Goal: Information Seeking & Learning: Learn about a topic

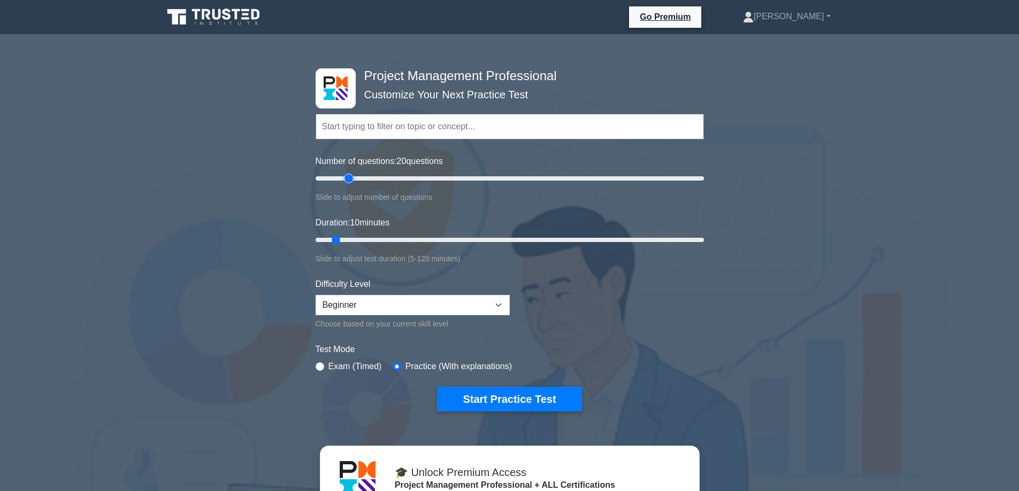
drag, startPoint x: 328, startPoint y: 177, endPoint x: 347, endPoint y: 175, distance: 18.8
type input "20"
click at [347, 175] on input "Number of questions: 20 questions" at bounding box center [509, 178] width 388 height 13
click at [506, 396] on button "Start Practice Test" at bounding box center [509, 399] width 144 height 25
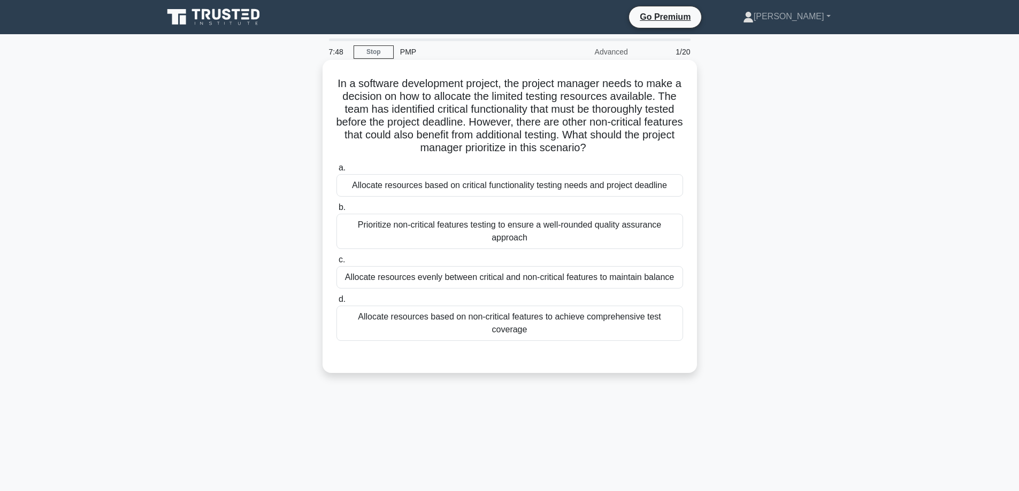
click at [498, 284] on div "Allocate resources evenly between critical and non-critical features to maintai…" at bounding box center [509, 277] width 346 height 22
click at [336, 264] on input "c. Allocate resources evenly between critical and non-critical features to main…" at bounding box center [336, 260] width 0 height 7
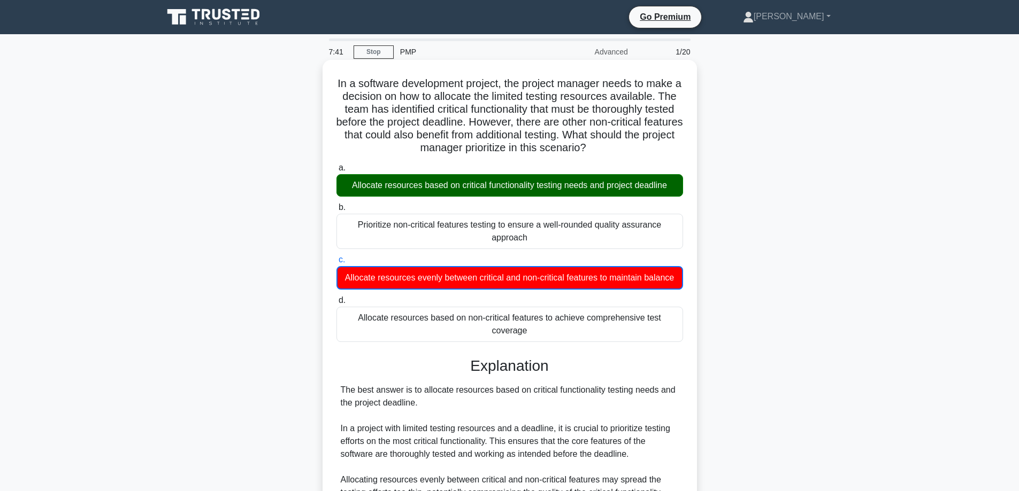
scroll to position [160, 0]
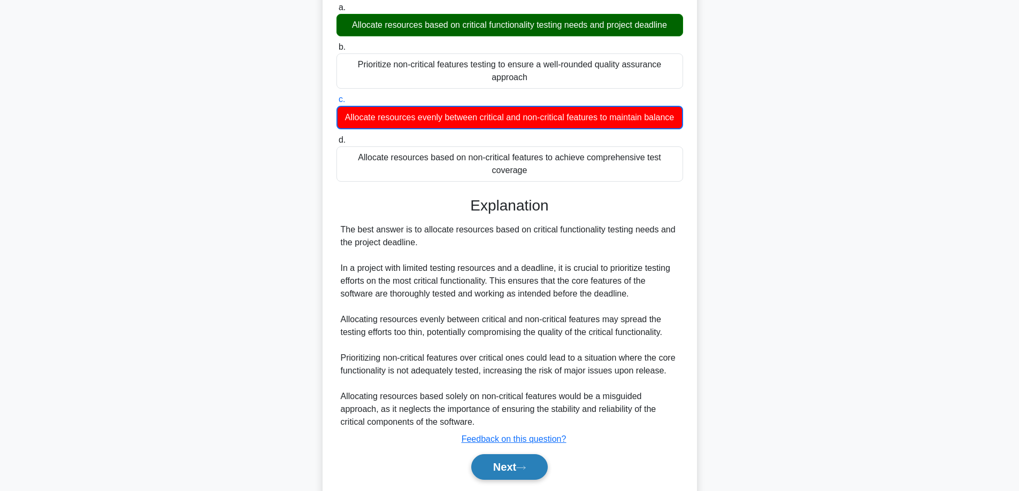
click at [510, 464] on button "Next" at bounding box center [509, 467] width 76 height 26
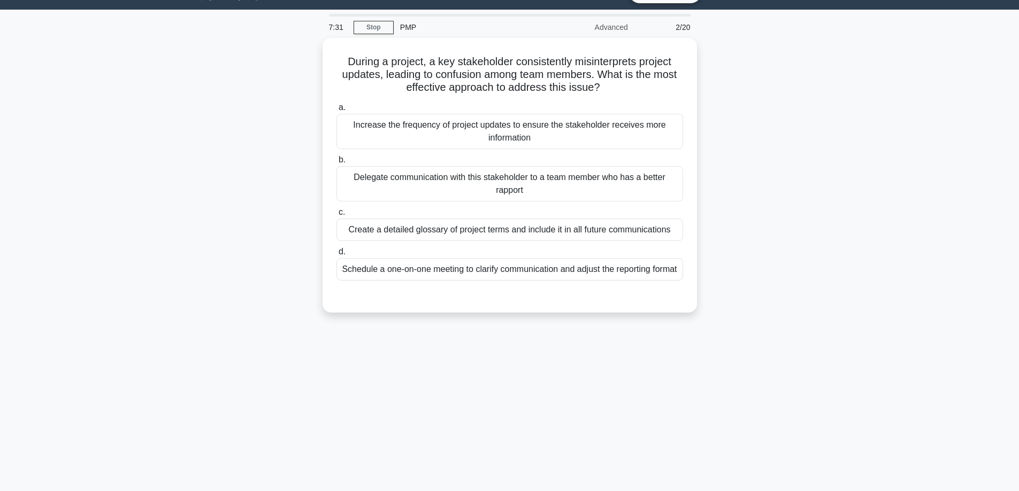
scroll to position [0, 0]
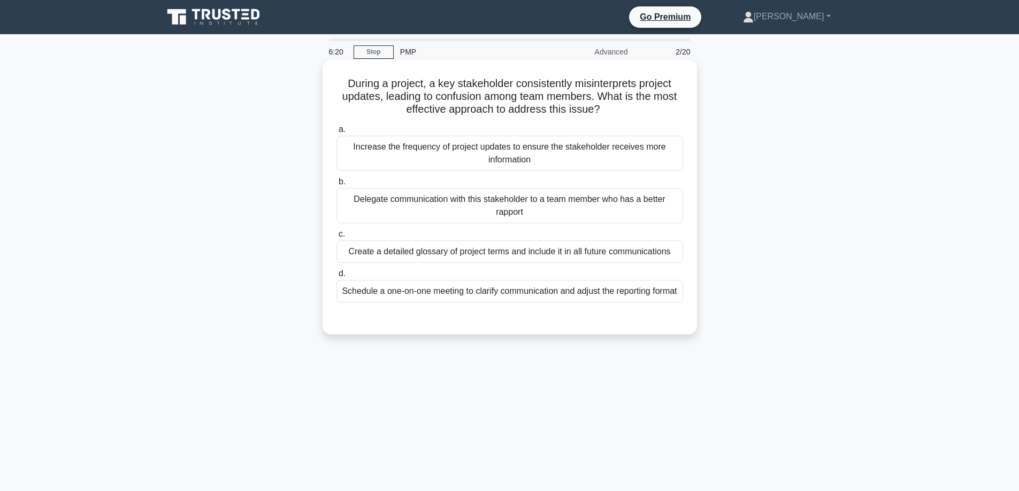
click at [506, 205] on div "Delegate communication with this stakeholder to a team member who has a better …" at bounding box center [509, 205] width 346 height 35
click at [336, 186] on input "b. Delegate communication with this stakeholder to a team member who has a bett…" at bounding box center [336, 182] width 0 height 7
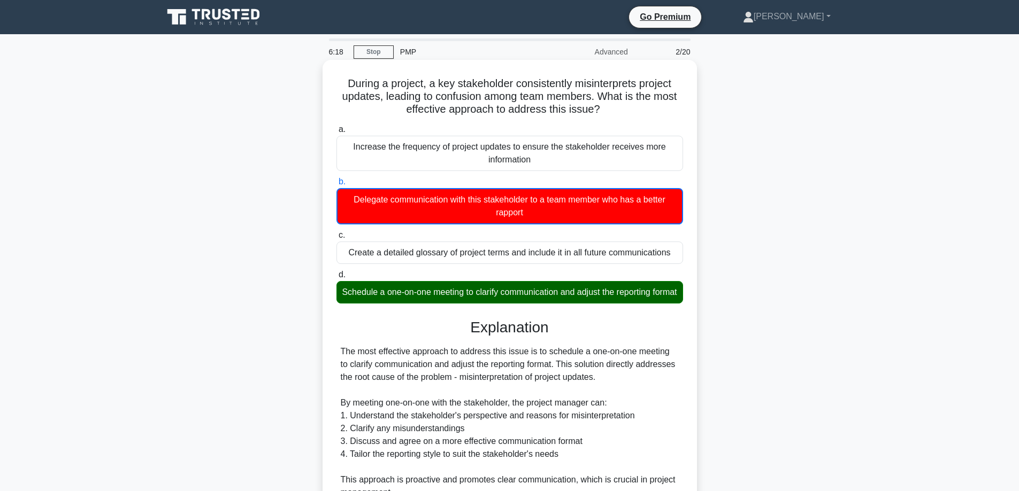
click at [519, 304] on div "Schedule a one-on-one meeting to clarify communication and adjust the reporting…" at bounding box center [509, 292] width 346 height 22
click at [336, 279] on input "d. Schedule a one-on-one meeting to clarify communication and adjust the report…" at bounding box center [336, 275] width 0 height 7
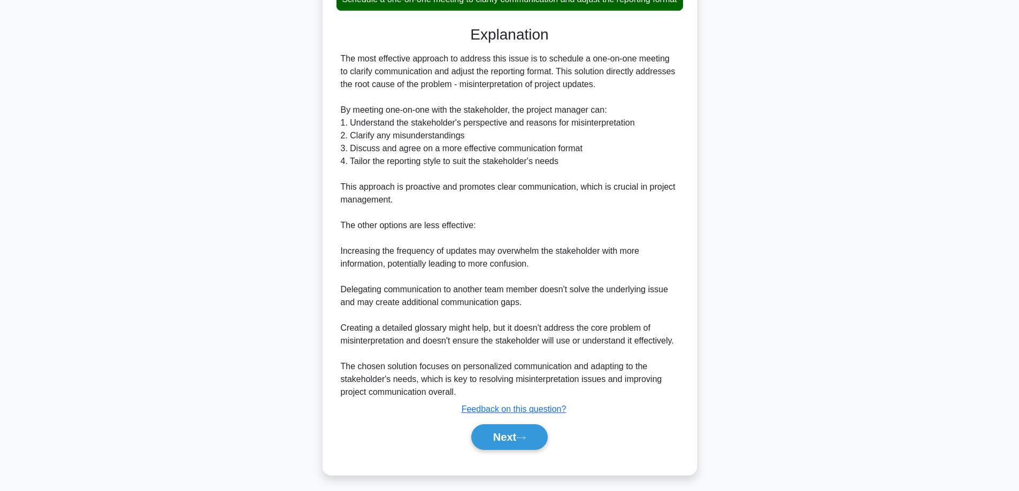
scroll to position [310, 0]
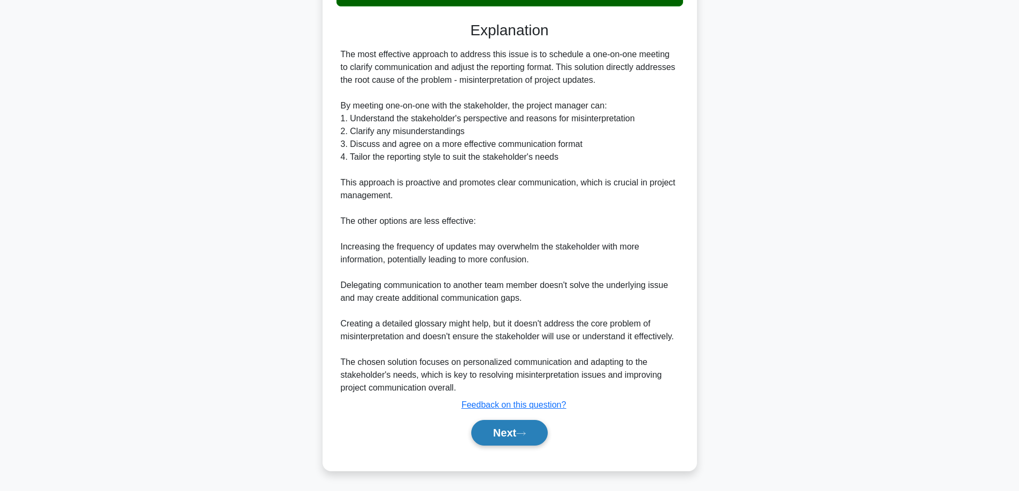
click at [495, 432] on button "Next" at bounding box center [509, 433] width 76 height 26
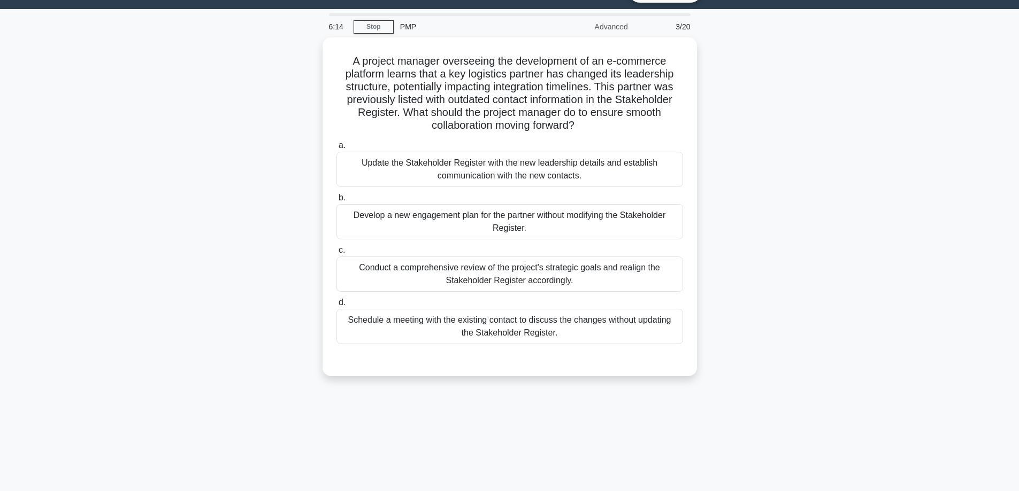
scroll to position [0, 0]
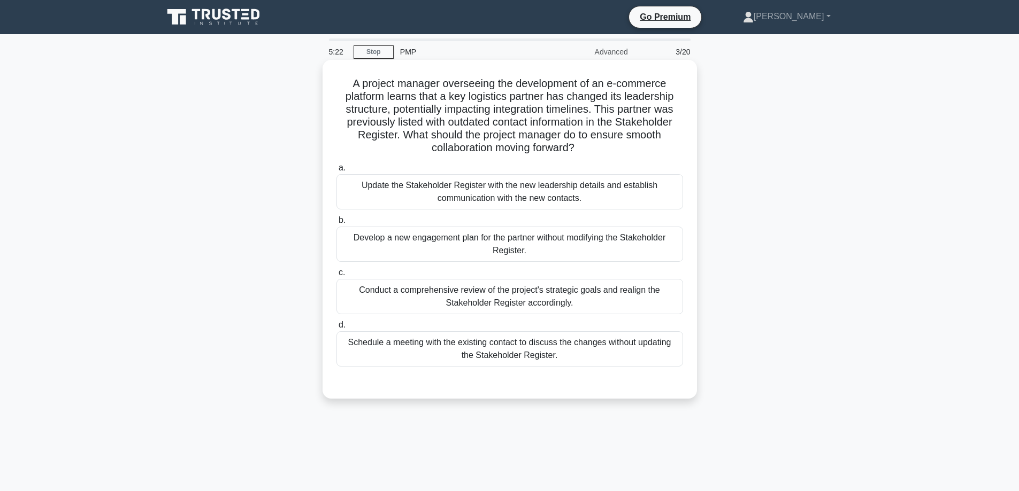
click at [504, 191] on div "Update the Stakeholder Register with the new leadership details and establish c…" at bounding box center [509, 191] width 346 height 35
click at [336, 172] on input "a. Update the Stakeholder Register with the new leadership details and establis…" at bounding box center [336, 168] width 0 height 7
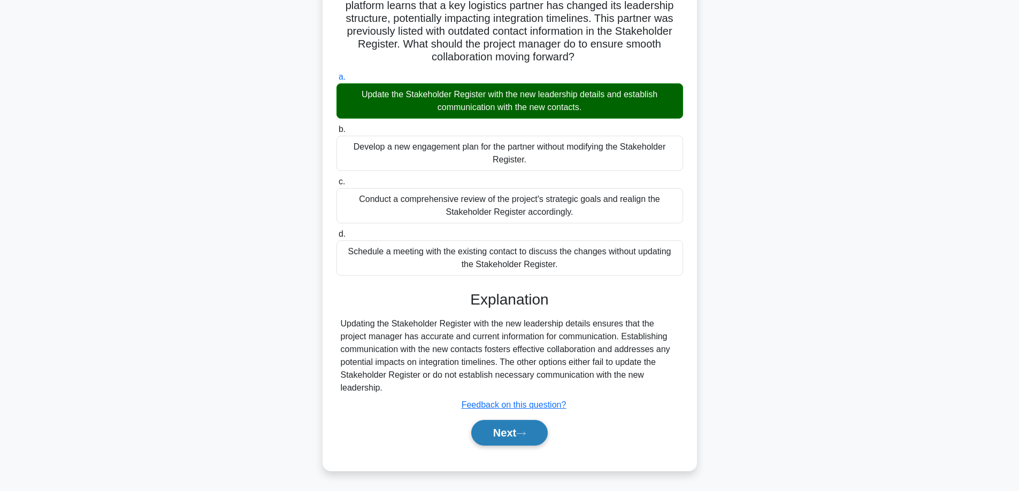
click at [520, 435] on icon at bounding box center [521, 434] width 10 height 6
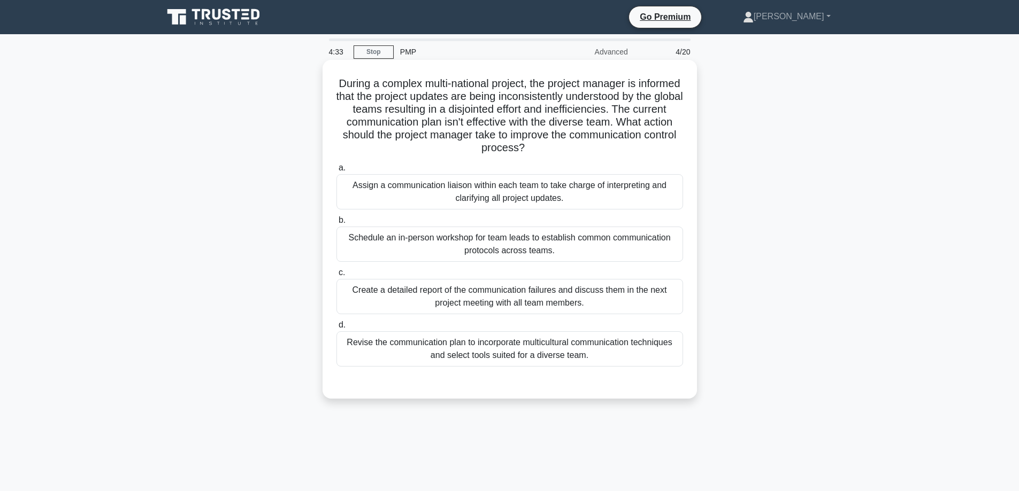
click at [557, 302] on div "Create a detailed report of the communication failures and discuss them in the …" at bounding box center [509, 296] width 346 height 35
click at [336, 276] on input "c. Create a detailed report of the communication failures and discuss them in t…" at bounding box center [336, 272] width 0 height 7
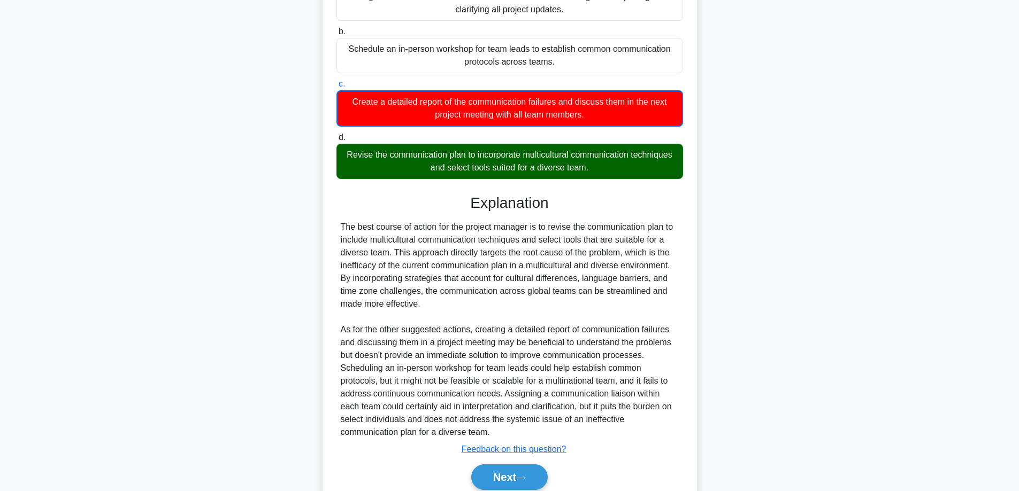
scroll to position [234, 0]
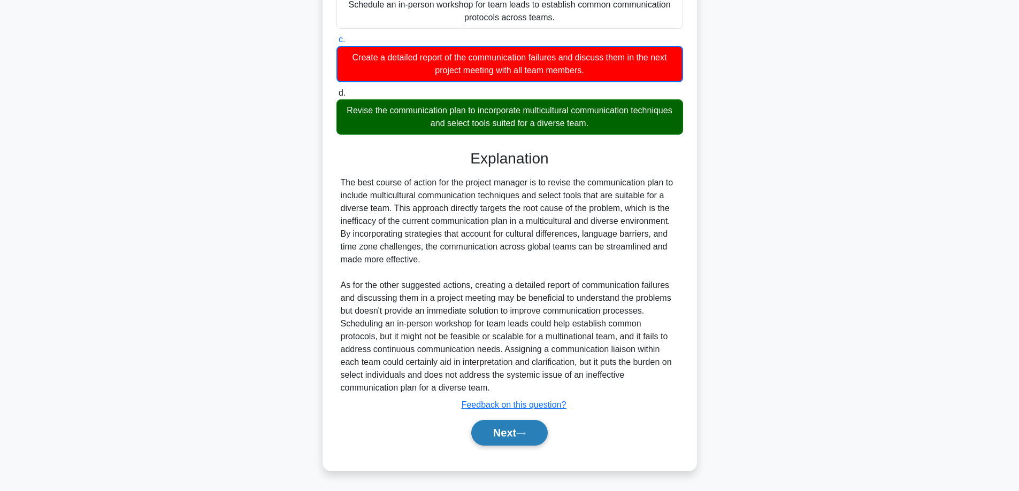
click at [515, 435] on button "Next" at bounding box center [509, 433] width 76 height 26
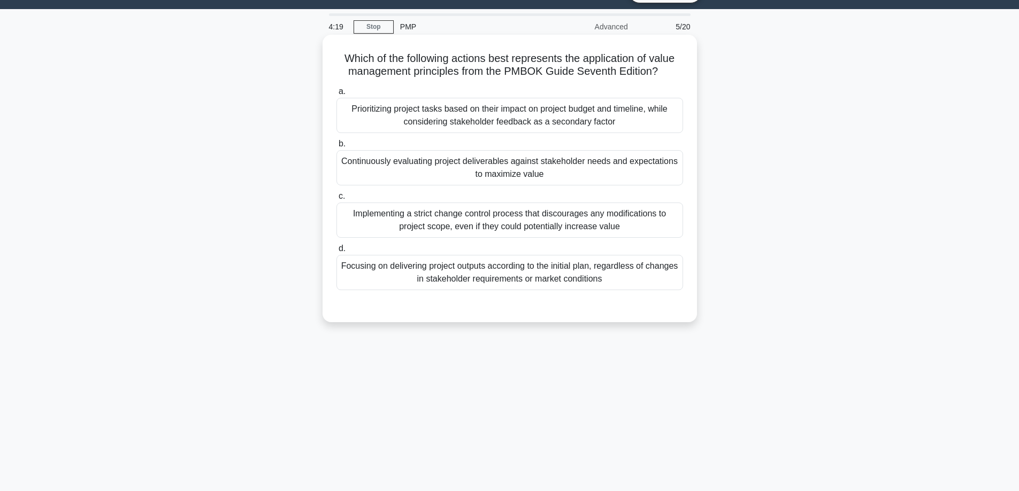
scroll to position [0, 0]
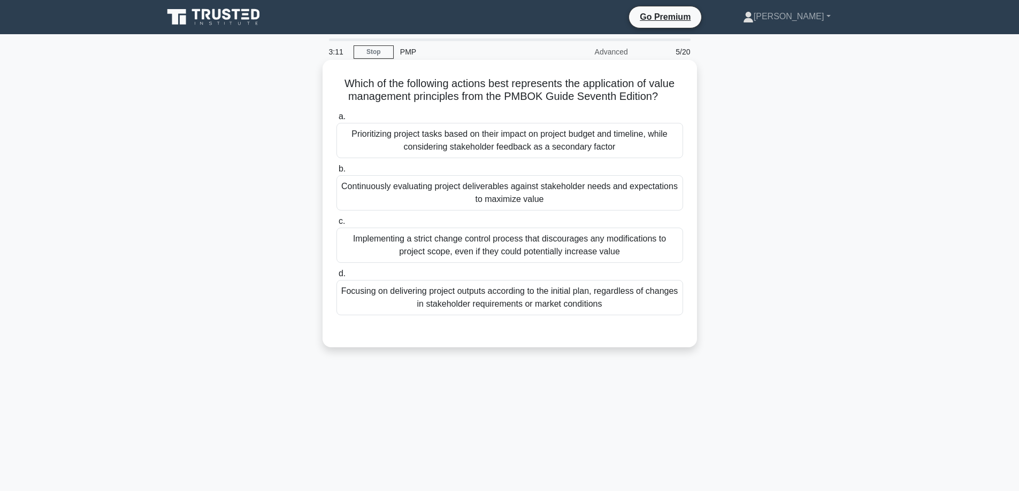
click at [537, 197] on div "Continuously evaluating project deliverables against stakeholder needs and expe…" at bounding box center [509, 192] width 346 height 35
click at [336, 173] on input "b. Continuously evaluating project deliverables against stakeholder needs and e…" at bounding box center [336, 169] width 0 height 7
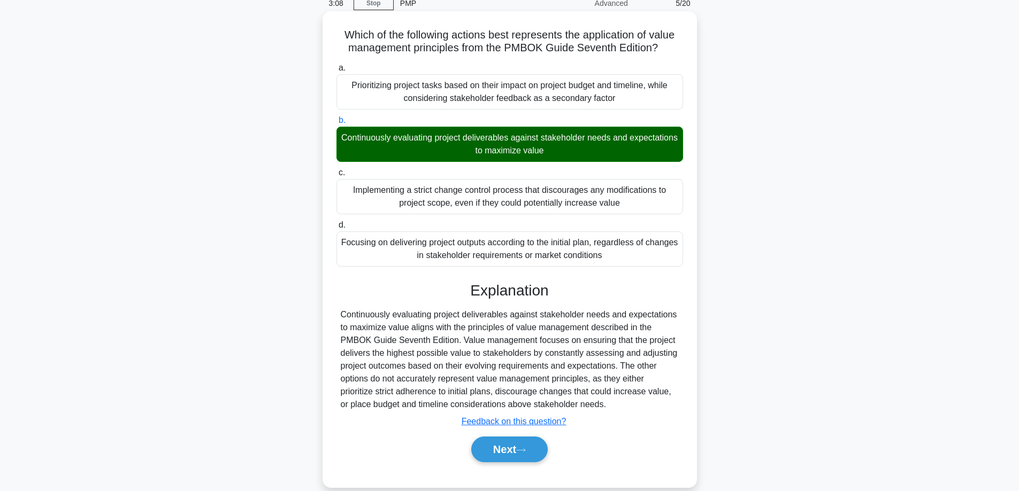
scroll to position [86, 0]
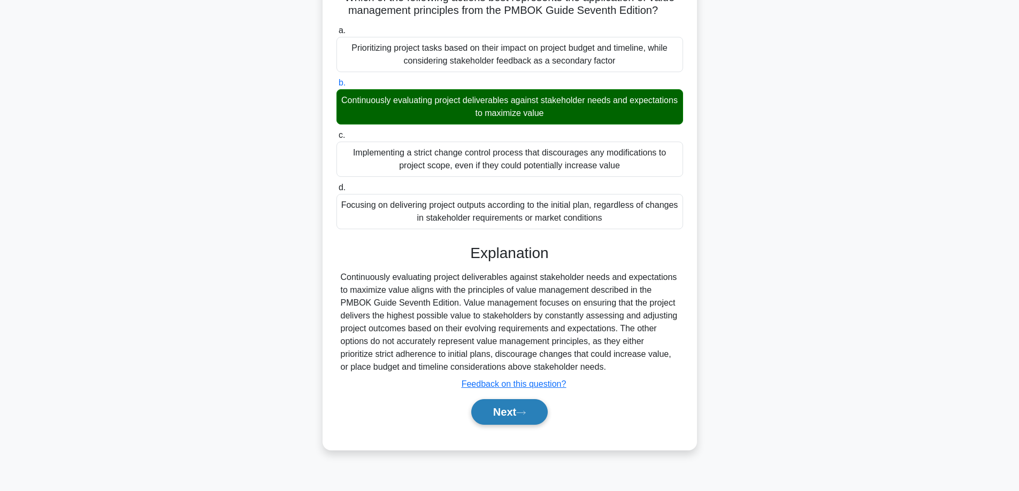
click at [507, 410] on button "Next" at bounding box center [509, 412] width 76 height 26
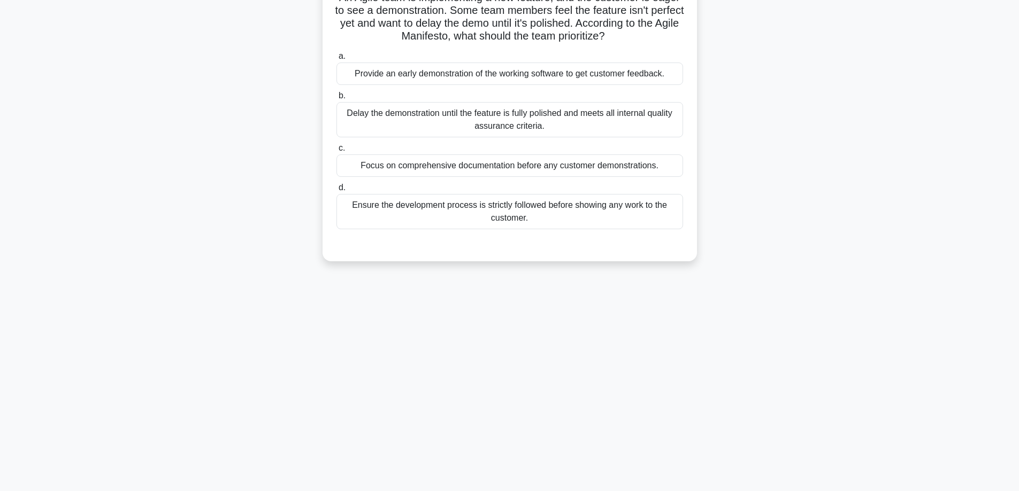
scroll to position [0, 0]
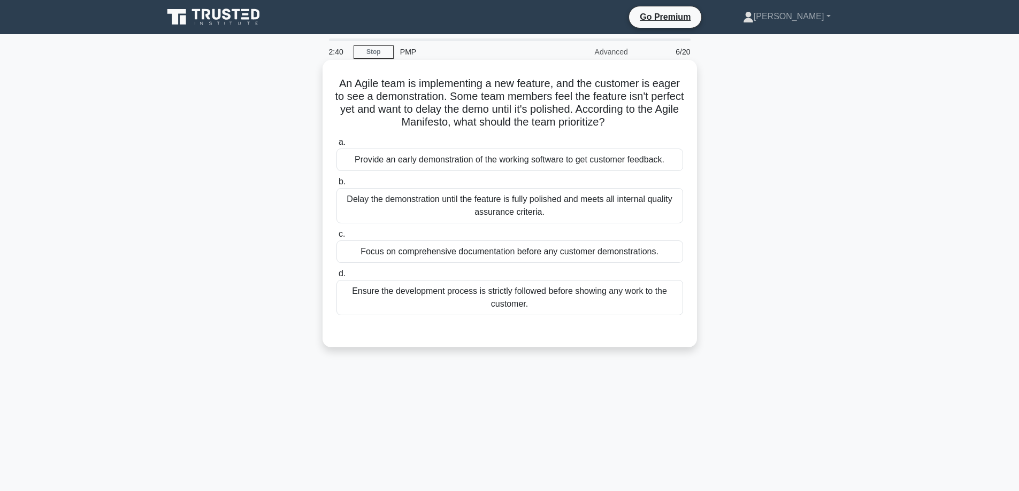
click at [530, 160] on div "Provide an early demonstration of the working software to get customer feedback." at bounding box center [509, 160] width 346 height 22
click at [336, 146] on input "a. Provide an early demonstration of the working software to get customer feedb…" at bounding box center [336, 142] width 0 height 7
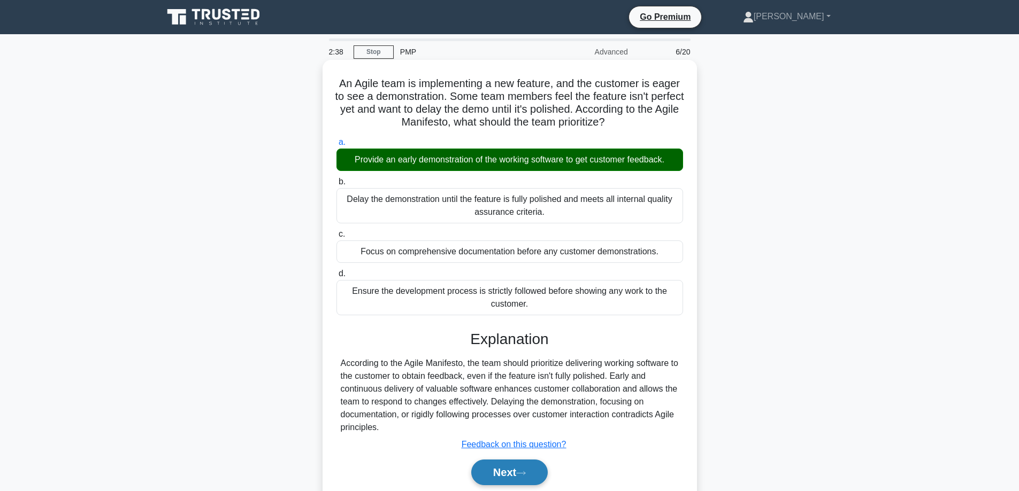
click at [517, 477] on button "Next" at bounding box center [509, 473] width 76 height 26
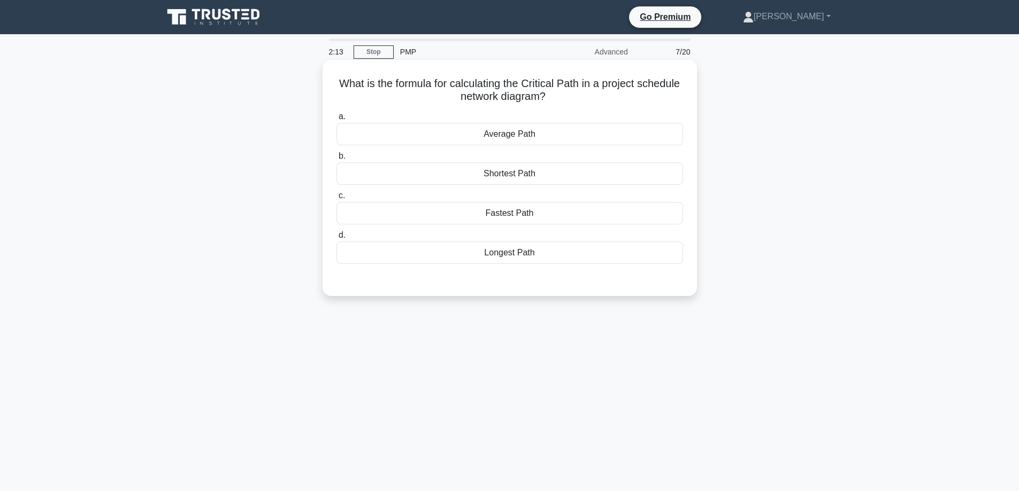
click at [523, 172] on div "Shortest Path" at bounding box center [509, 174] width 346 height 22
click at [336, 160] on input "b. Shortest Path" at bounding box center [336, 156] width 0 height 7
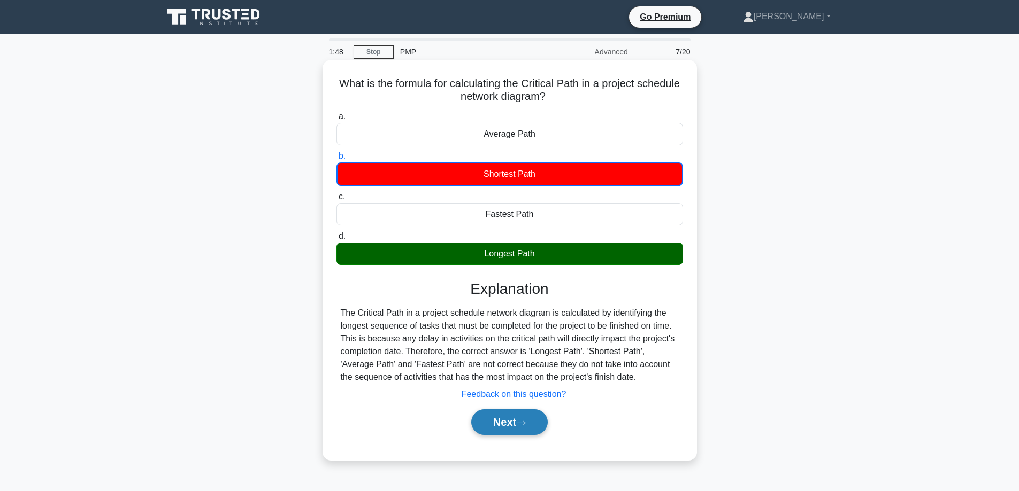
click at [509, 422] on button "Next" at bounding box center [509, 423] width 76 height 26
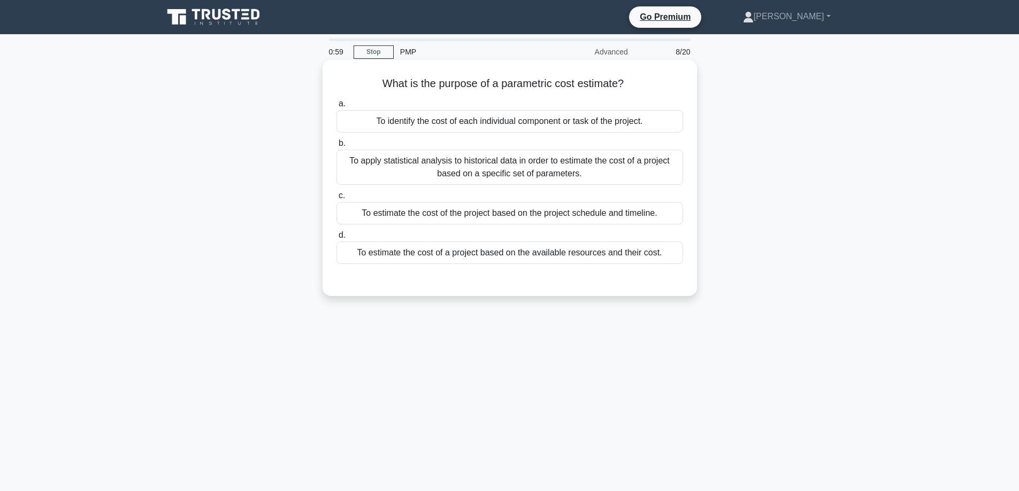
click at [452, 160] on div "To apply statistical analysis to historical data in order to estimate the cost …" at bounding box center [509, 167] width 346 height 35
click at [336, 147] on input "b. To apply statistical analysis to historical data in order to estimate the co…" at bounding box center [336, 143] width 0 height 7
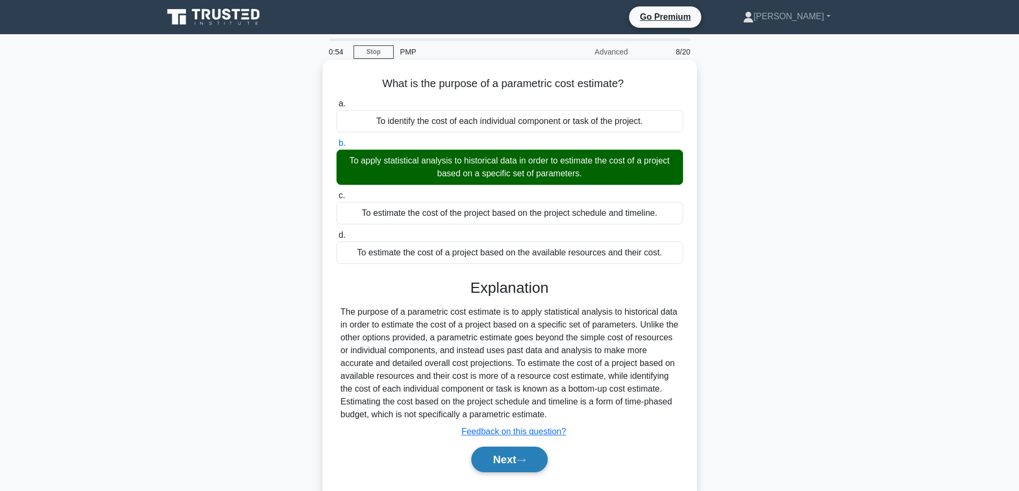
click at [519, 464] on button "Next" at bounding box center [509, 460] width 76 height 26
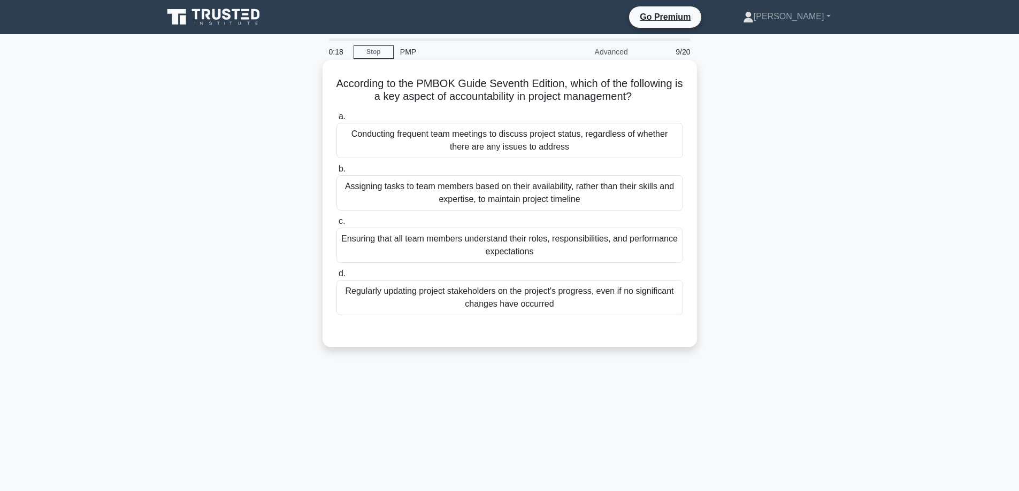
click at [483, 248] on div "Ensuring that all team members understand their roles, responsibilities, and pe…" at bounding box center [509, 245] width 346 height 35
click at [336, 225] on input "c. Ensuring that all team members understand their roles, responsibilities, and…" at bounding box center [336, 221] width 0 height 7
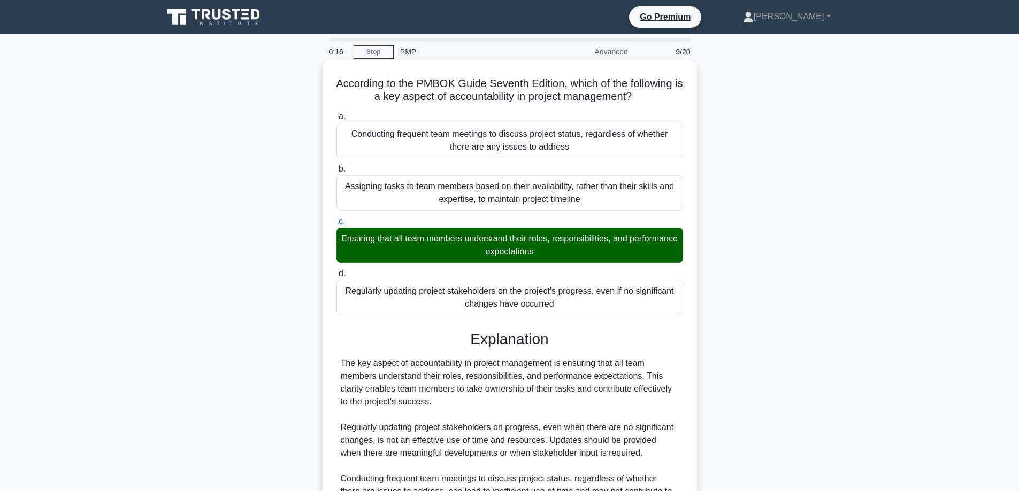
scroll to position [194, 0]
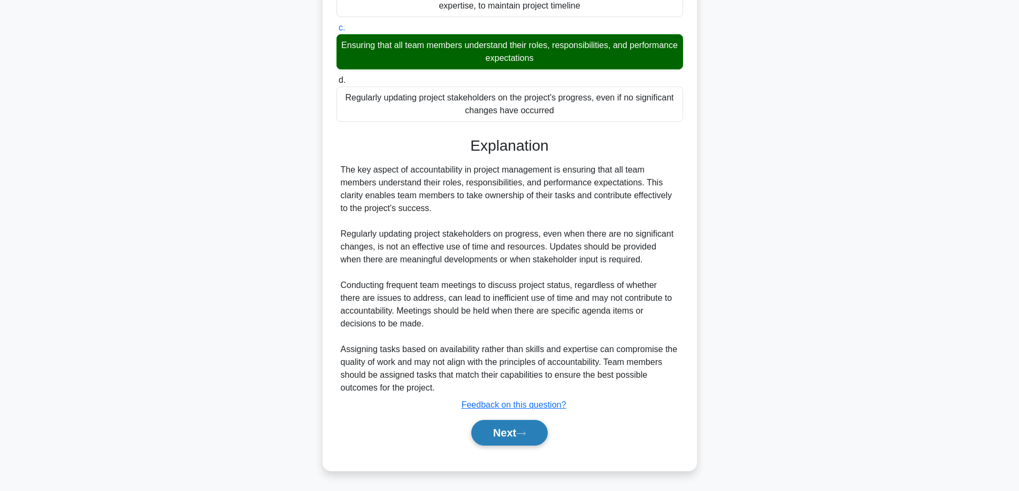
click at [508, 439] on button "Next" at bounding box center [509, 433] width 76 height 26
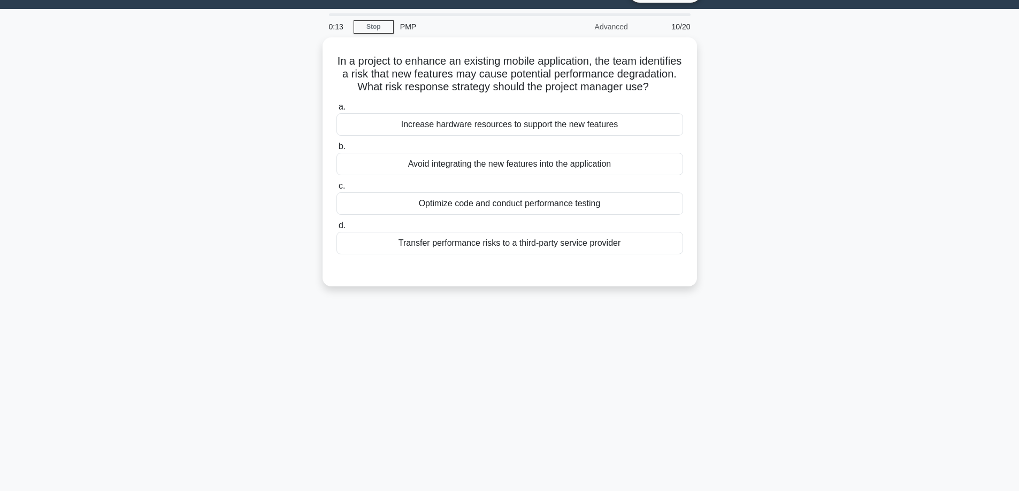
scroll to position [0, 0]
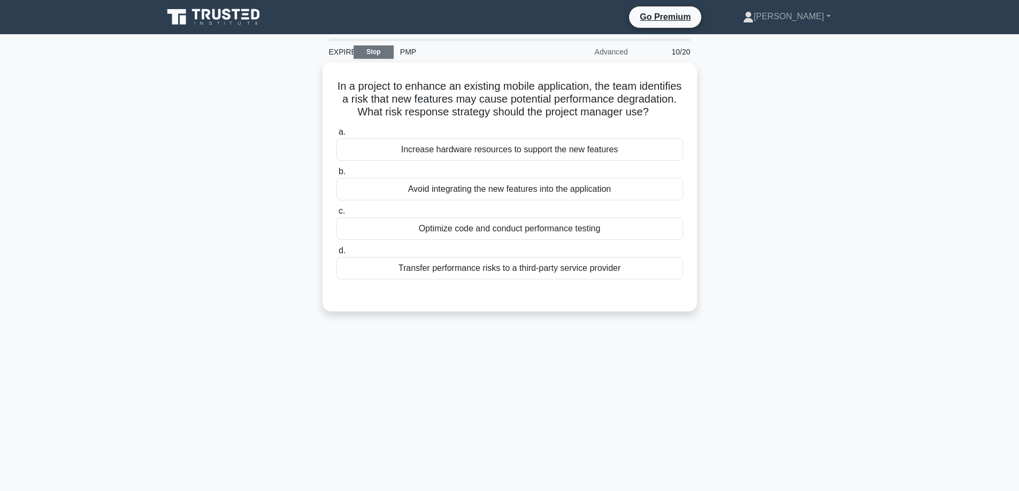
click at [381, 52] on link "Stop" at bounding box center [373, 51] width 40 height 13
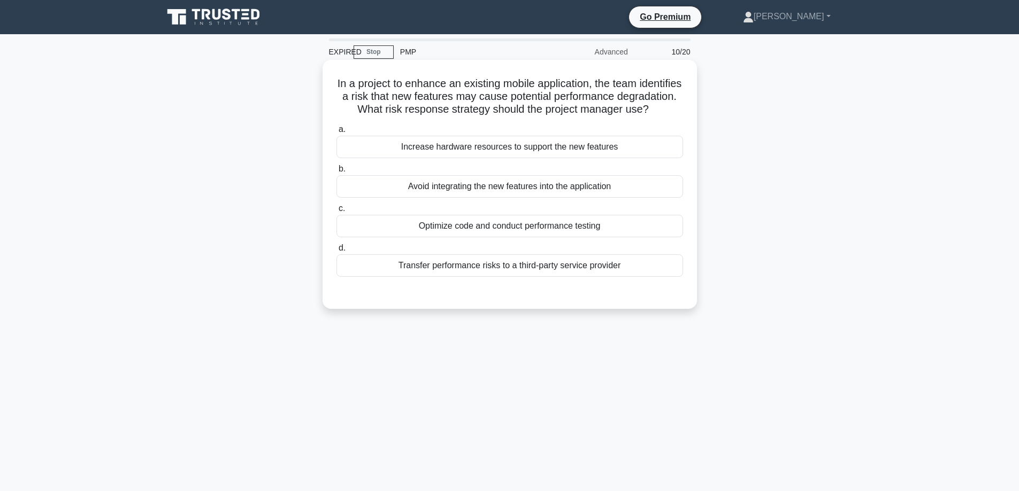
click at [459, 158] on div "Increase hardware resources to support the new features" at bounding box center [509, 147] width 346 height 22
click at [336, 133] on input "a. Increase hardware resources to support the new features" at bounding box center [336, 129] width 0 height 7
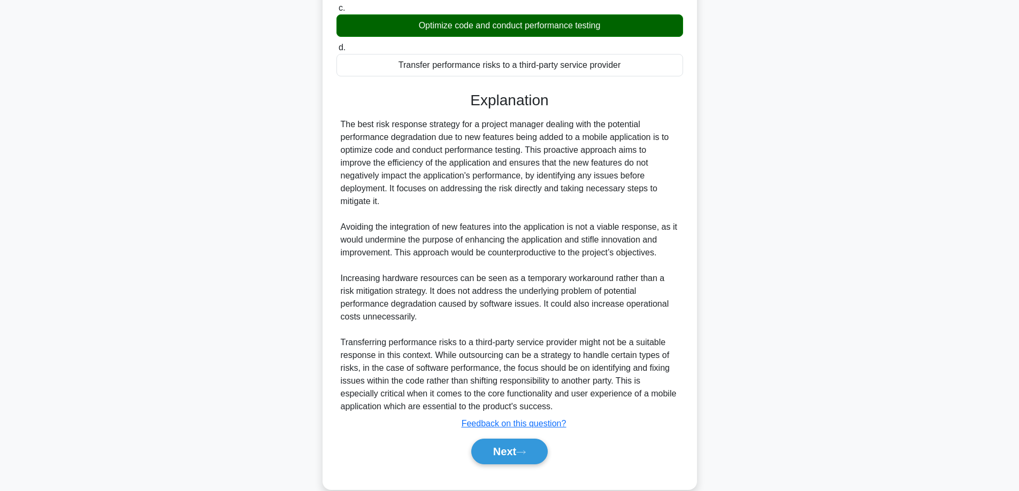
scroll to position [234, 0]
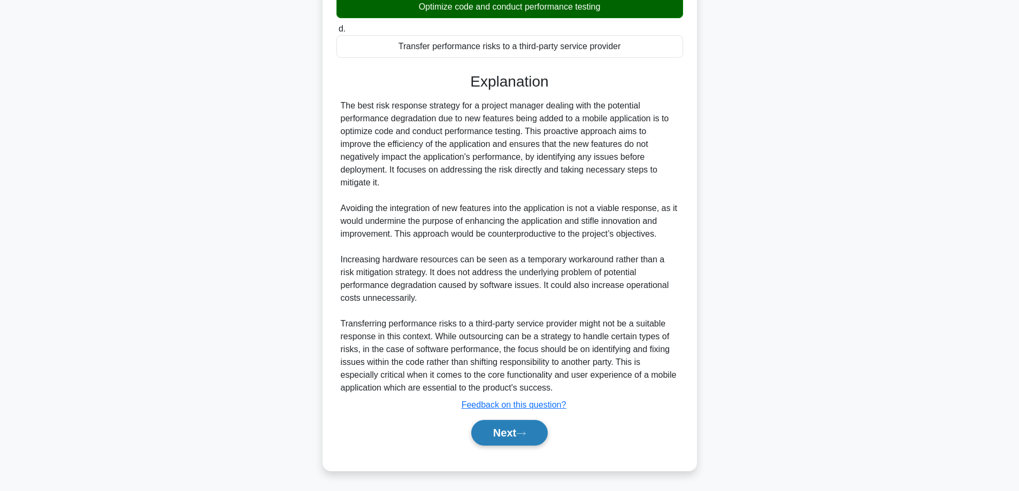
click at [504, 430] on button "Next" at bounding box center [509, 433] width 76 height 26
click at [505, 432] on button "Next" at bounding box center [509, 433] width 76 height 26
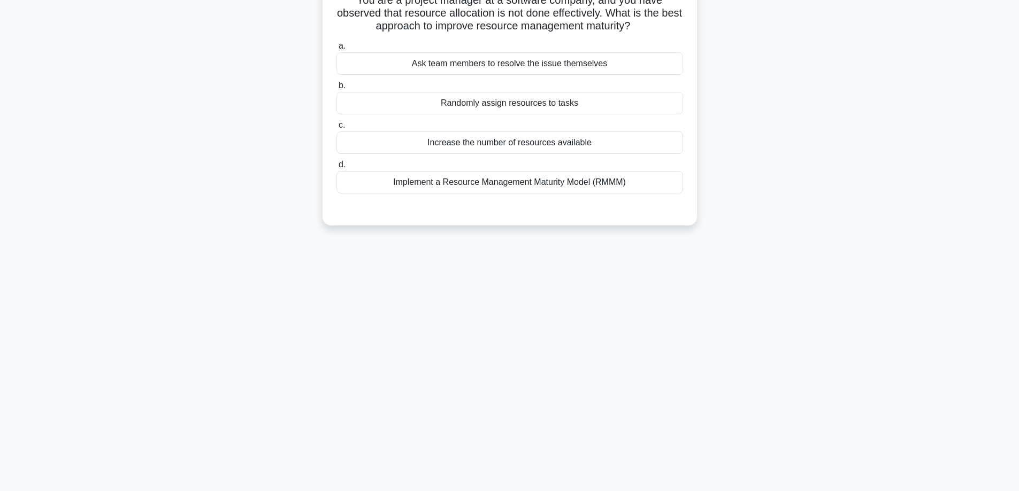
scroll to position [0, 0]
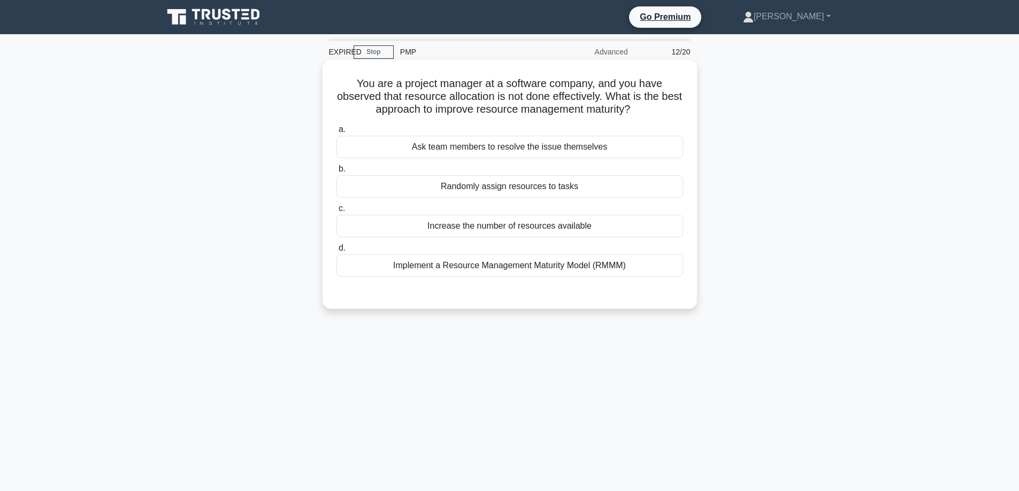
click at [508, 267] on div "Implement a Resource Management Maturity Model (RMMM)" at bounding box center [509, 266] width 346 height 22
click at [336, 252] on input "d. Implement a Resource Management Maturity Model (RMMM)" at bounding box center [336, 248] width 0 height 7
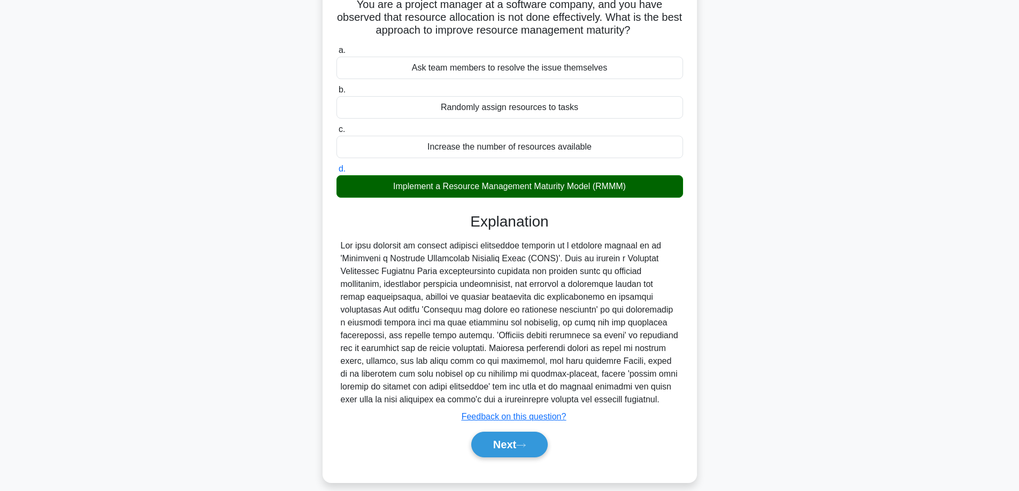
scroll to position [104, 0]
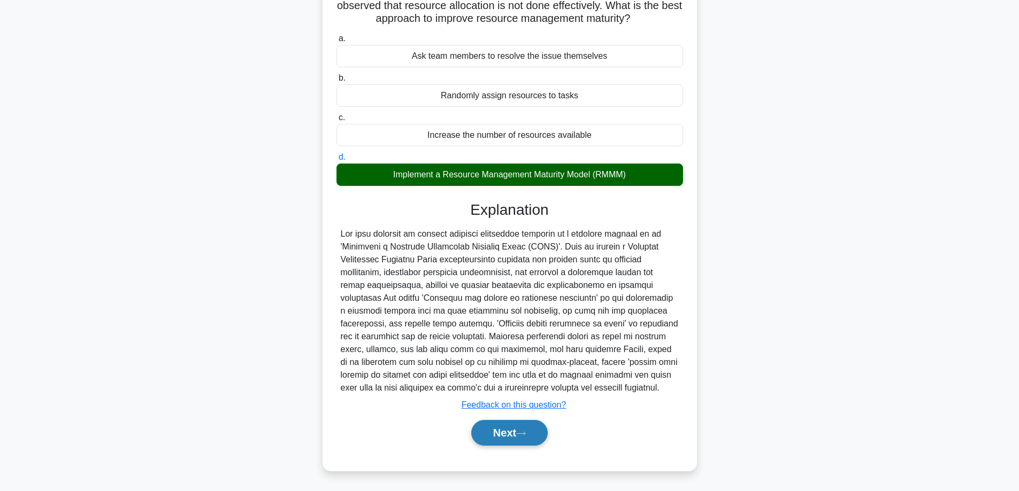
click at [508, 429] on button "Next" at bounding box center [509, 433] width 76 height 26
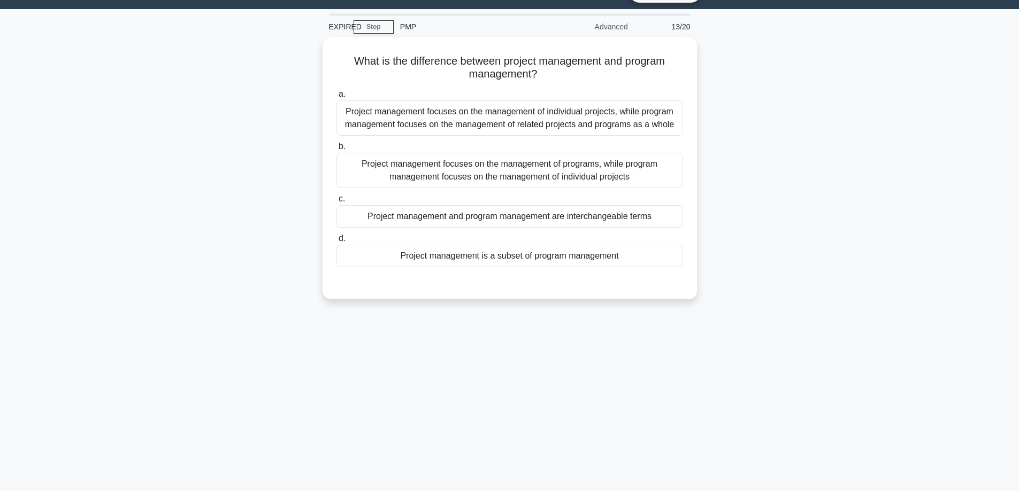
scroll to position [0, 0]
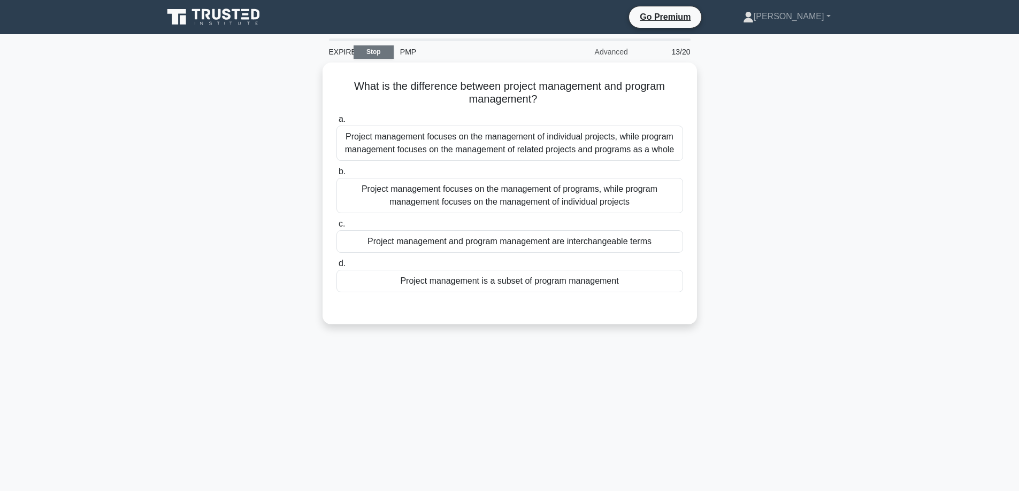
click at [371, 50] on link "Stop" at bounding box center [373, 51] width 40 height 13
